Goal: Browse casually

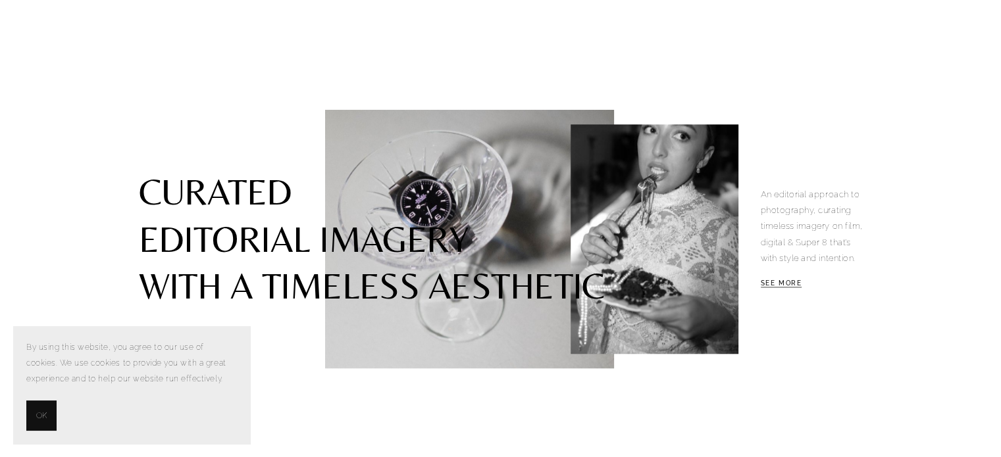
scroll to position [1448, 0]
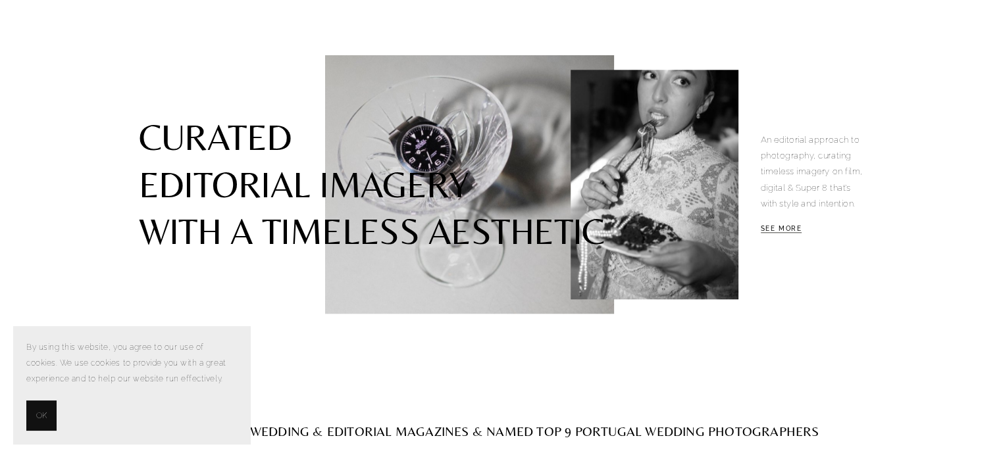
click at [49, 411] on button "OK" at bounding box center [41, 416] width 30 height 30
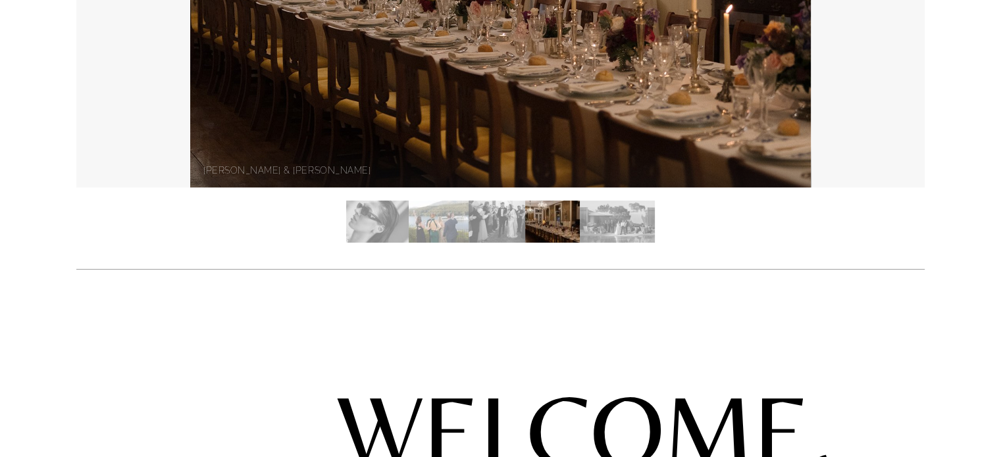
scroll to position [197, 0]
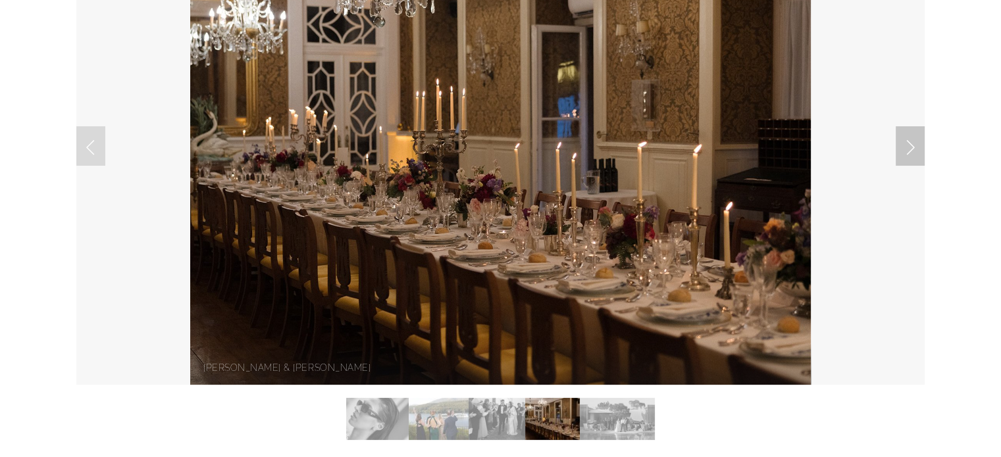
click at [921, 144] on link "Next Slide" at bounding box center [910, 145] width 29 height 39
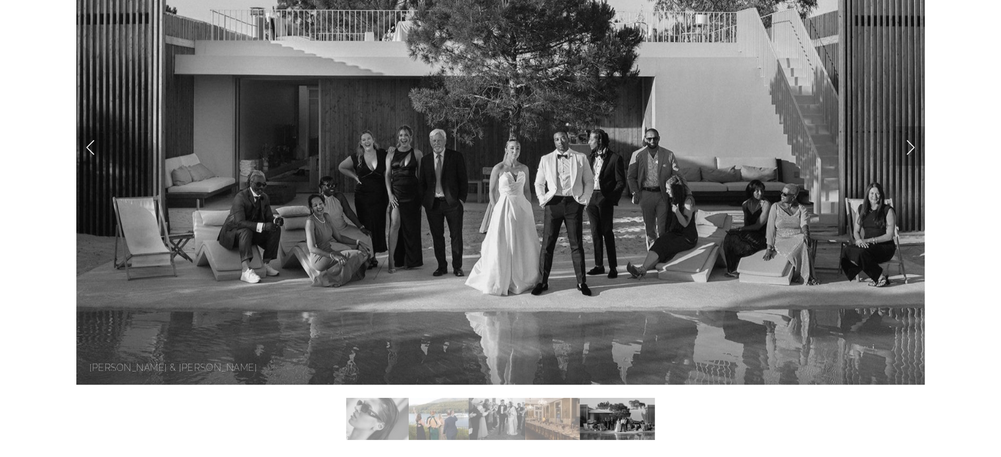
click at [908, 148] on link "Next Slide" at bounding box center [910, 145] width 29 height 39
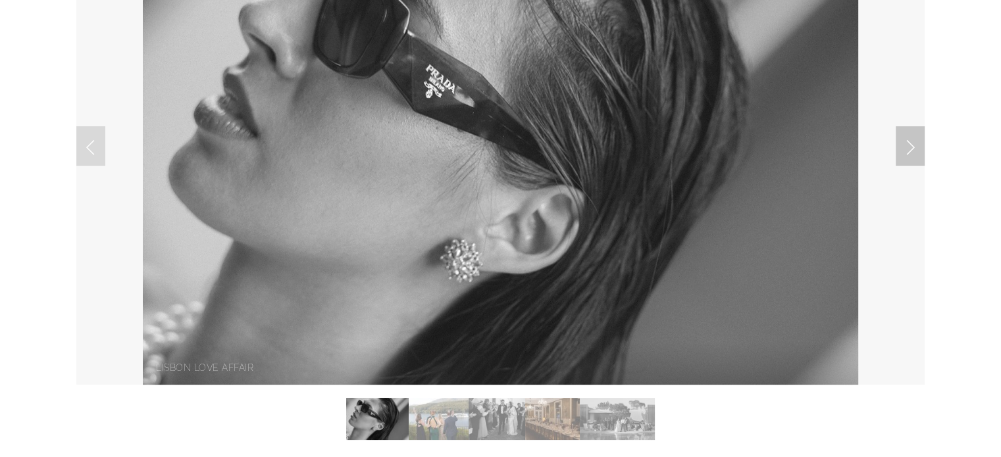
click at [908, 148] on link "Next Slide" at bounding box center [910, 145] width 29 height 39
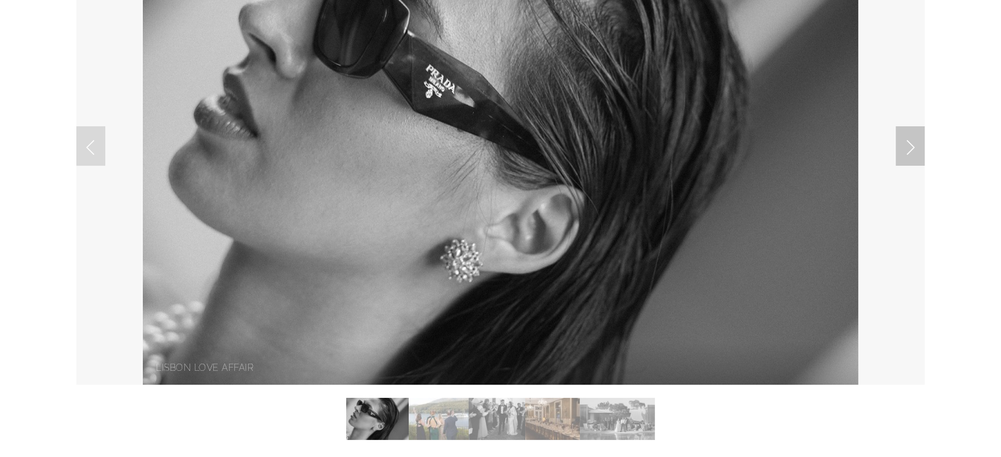
click at [908, 148] on link "Next Slide" at bounding box center [910, 145] width 29 height 39
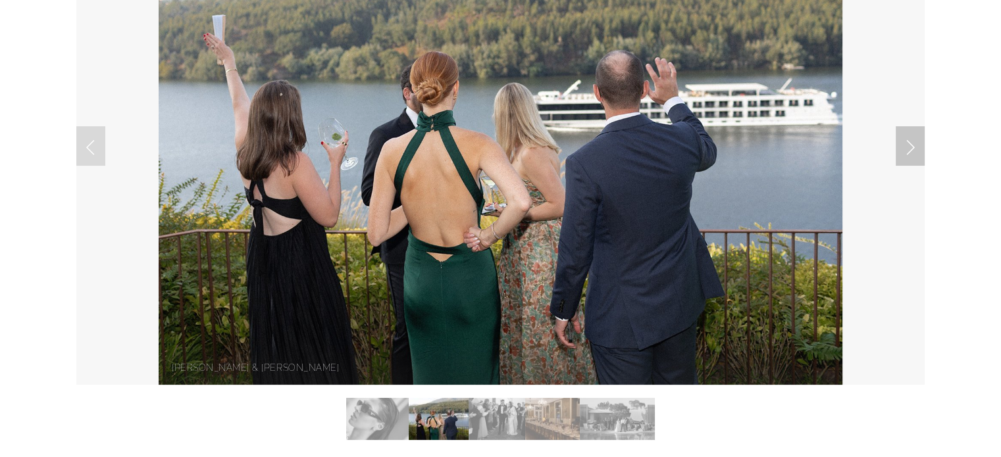
click at [908, 148] on link "Next Slide" at bounding box center [910, 145] width 29 height 39
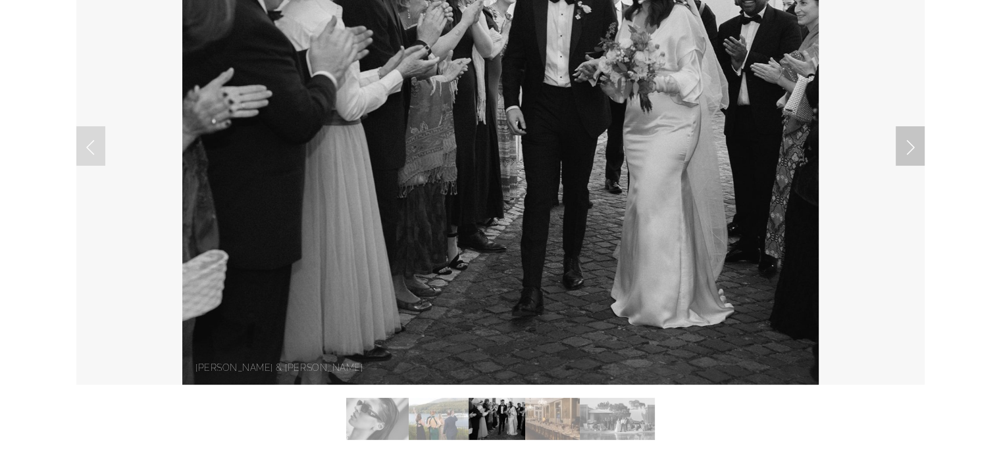
click at [908, 148] on link "Next Slide" at bounding box center [910, 145] width 29 height 39
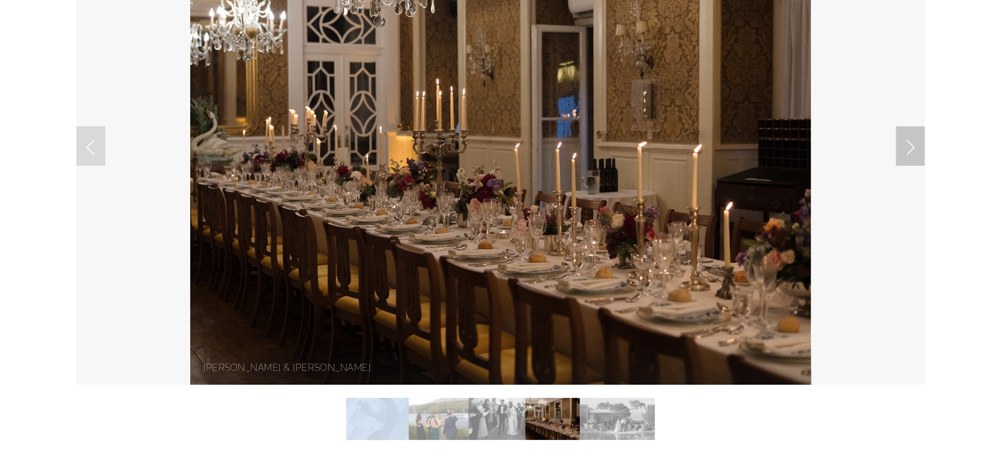
click at [908, 148] on link "Next Slide" at bounding box center [910, 145] width 29 height 39
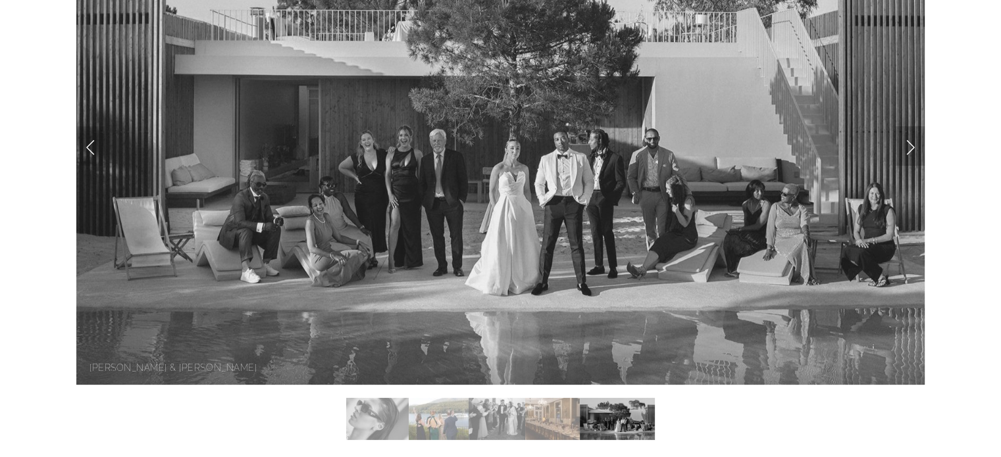
click at [908, 148] on link "Next Slide" at bounding box center [910, 145] width 29 height 39
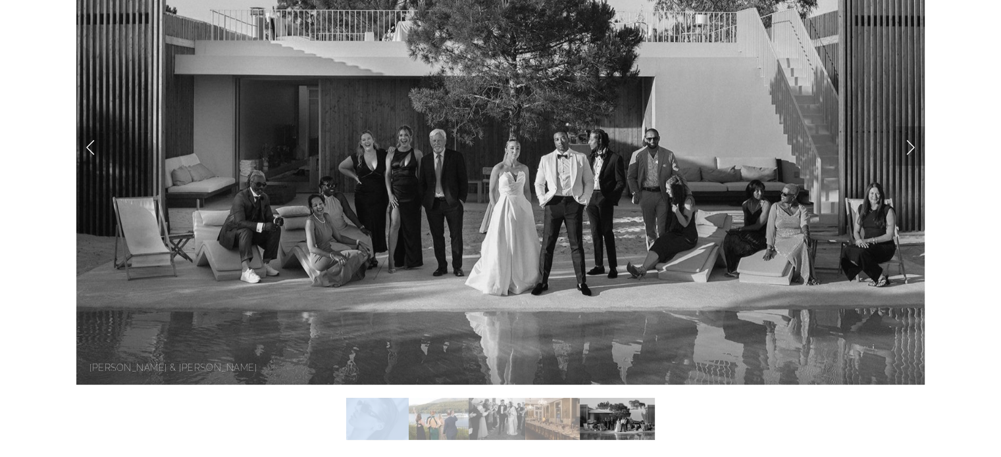
click at [908, 148] on link "Next Slide" at bounding box center [910, 145] width 29 height 39
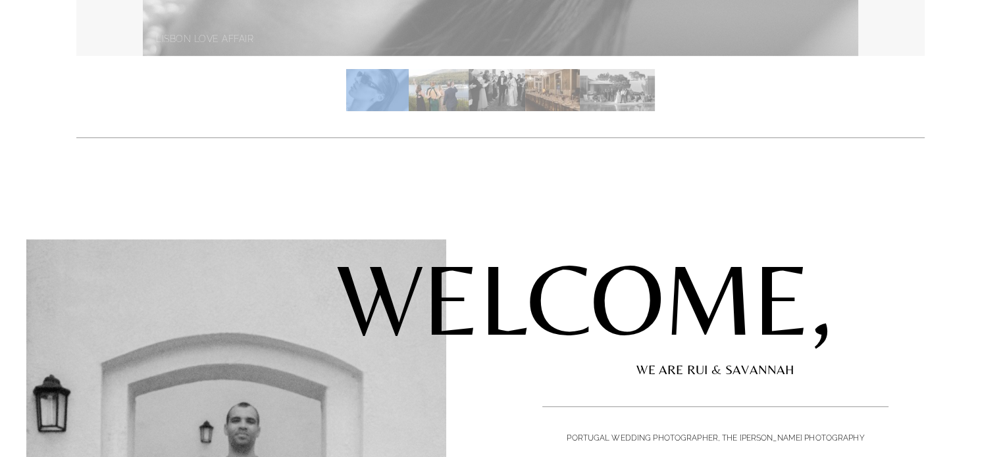
scroll to position [790, 0]
